Goal: Task Accomplishment & Management: Complete application form

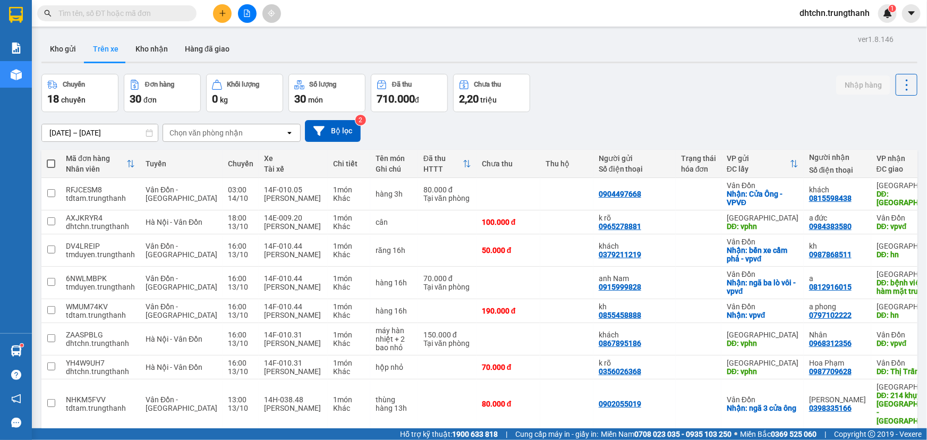
click at [232, 9] on div at bounding box center [247, 13] width 80 height 19
click at [223, 14] on icon "plus" at bounding box center [222, 13] width 1 height 6
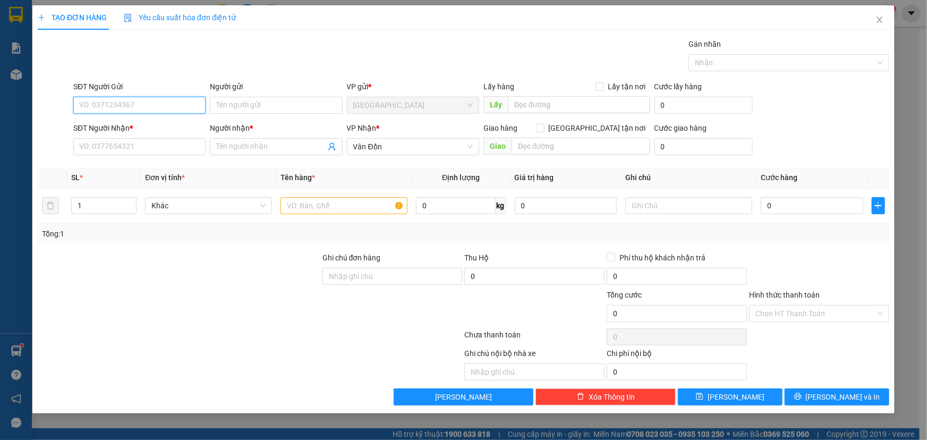
click at [132, 107] on input "SĐT Người Gửi" at bounding box center [139, 105] width 132 height 17
paste input "0902261234"
type input "0902261234"
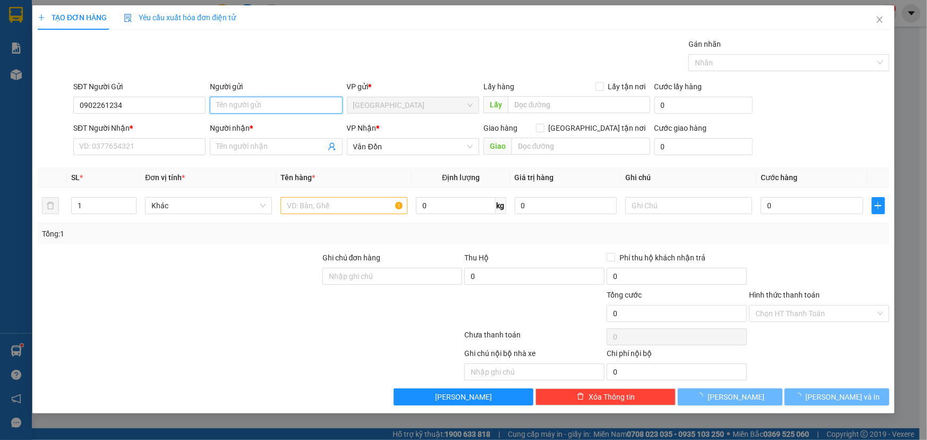
click at [281, 110] on input "Người gửi" at bounding box center [276, 105] width 132 height 17
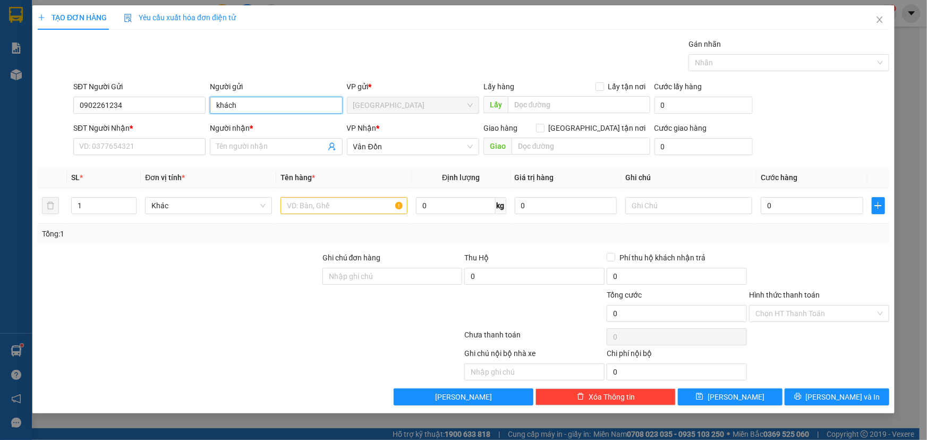
type input "khách"
click at [569, 104] on input "text" at bounding box center [579, 104] width 142 height 17
type input "vphn"
click at [150, 158] on div "SĐT Người Nhận * VD: 0377654321" at bounding box center [139, 140] width 132 height 37
click at [140, 142] on input "SĐT Người Nhận *" at bounding box center [139, 146] width 132 height 17
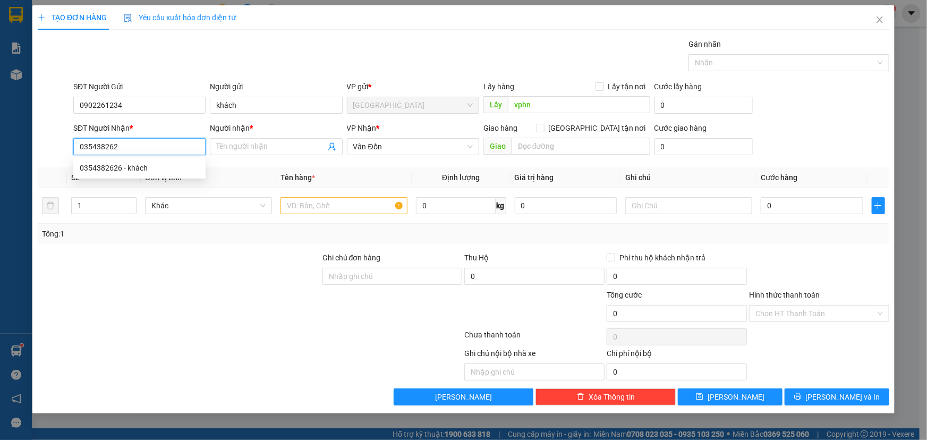
type input "0354382626"
click at [138, 165] on div "0354382626 - khách" at bounding box center [140, 168] width 120 height 12
type input "khách"
type input "cẩm phả"
type input "0354382626"
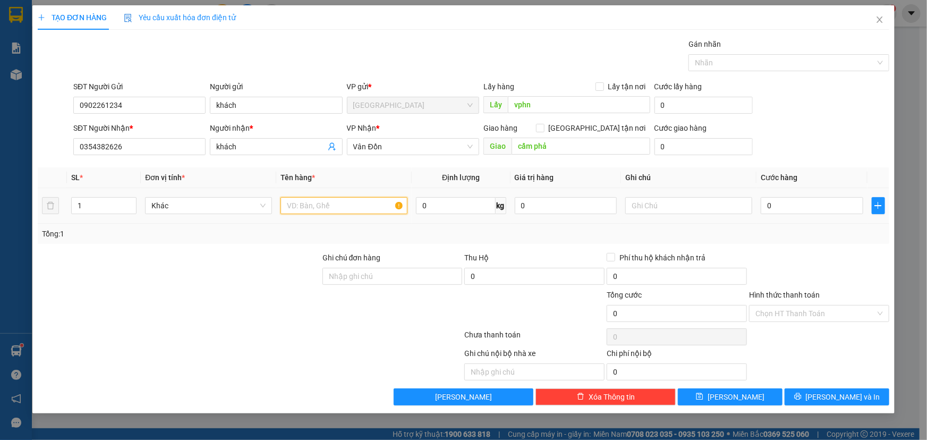
click at [309, 209] on input "text" at bounding box center [344, 205] width 127 height 17
type input "hộp giấy"
click at [795, 201] on input "0" at bounding box center [812, 205] width 103 height 17
type input "7"
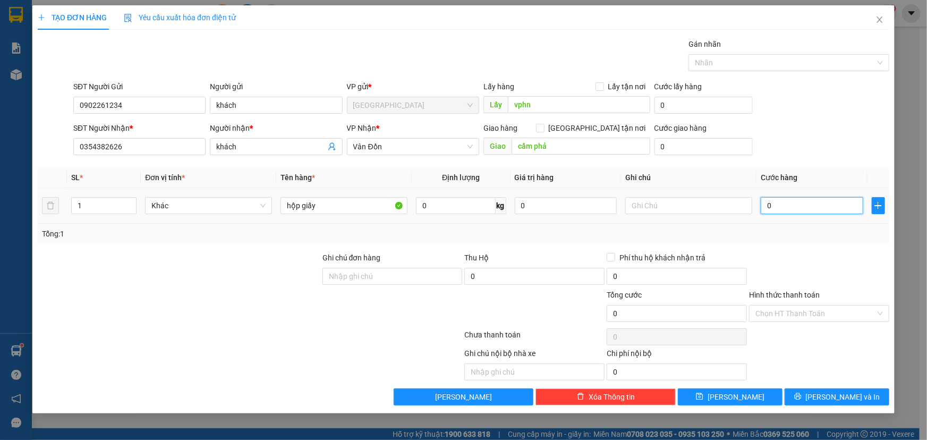
type input "7"
type input "70"
type input "700"
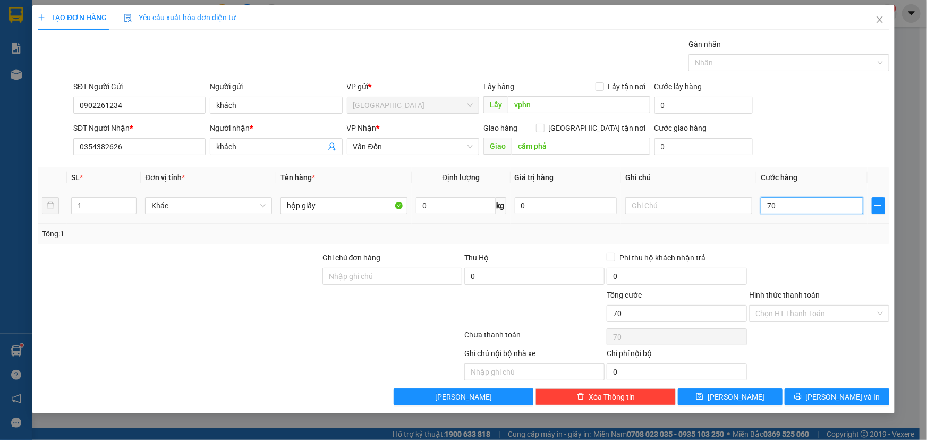
type input "700"
type input "7.000"
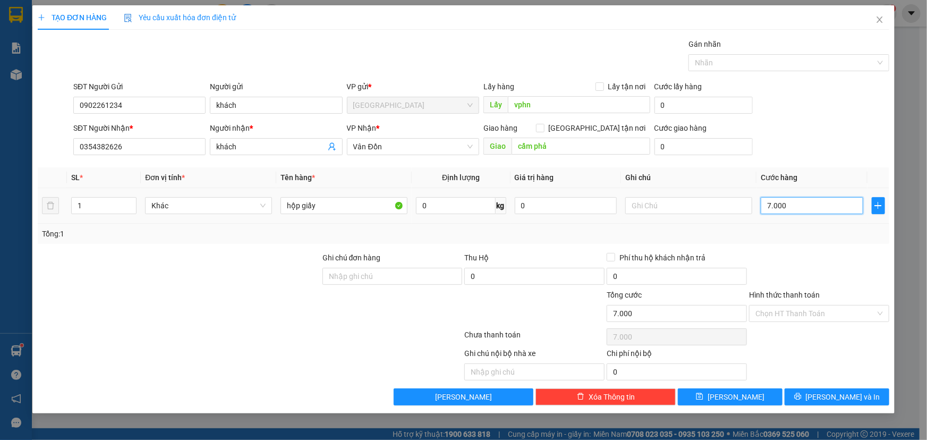
type input "70.000"
click at [782, 310] on input "Hình thức thanh toán" at bounding box center [816, 314] width 120 height 16
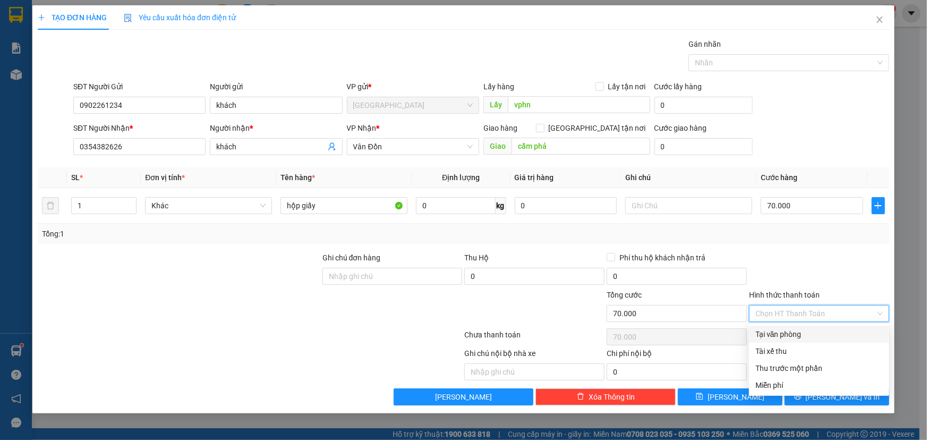
click at [775, 330] on div "Tại văn phòng" at bounding box center [820, 334] width 128 height 12
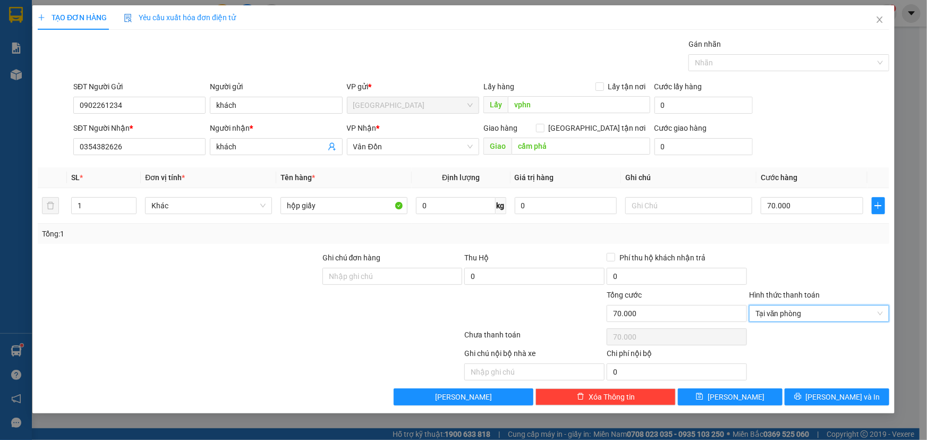
type input "0"
click at [753, 385] on div "Transit Pickup Surcharge Ids Transit Deliver Surcharge Ids Transit Deliver Surc…" at bounding box center [464, 221] width 852 height 367
click at [750, 391] on button "[PERSON_NAME]" at bounding box center [730, 396] width 105 height 17
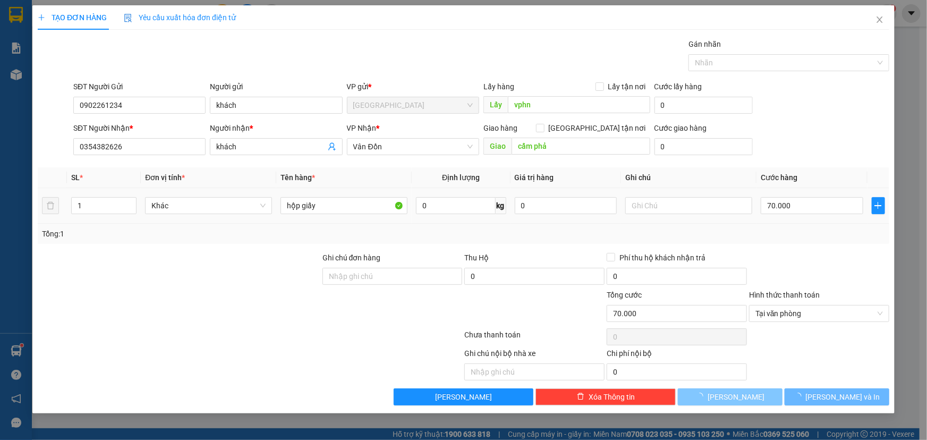
type input "0"
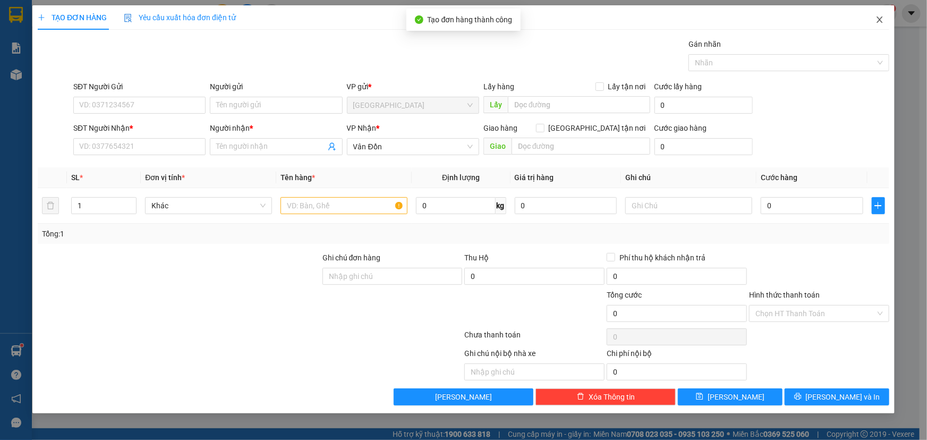
click at [877, 18] on icon "close" at bounding box center [880, 19] width 9 height 9
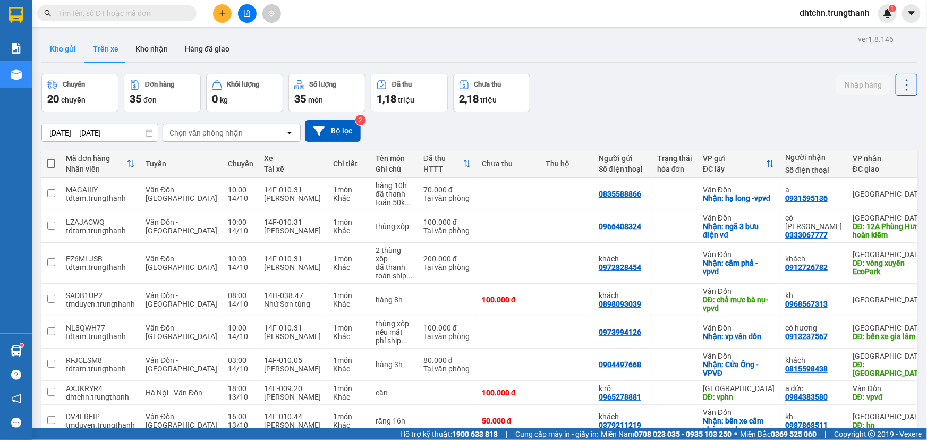
click at [59, 47] on button "Kho gửi" at bounding box center [62, 49] width 43 height 26
